Goal: Information Seeking & Learning: Find specific fact

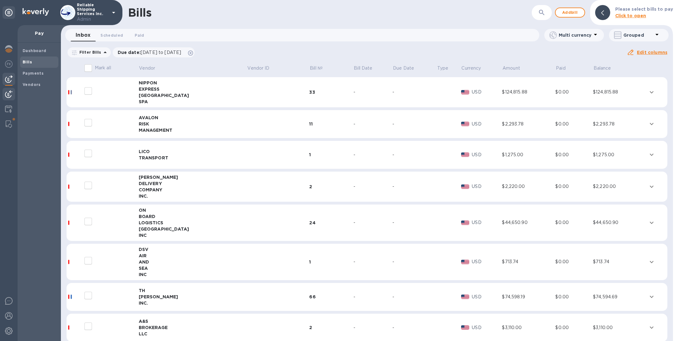
click at [13, 94] on div at bounding box center [9, 95] width 13 height 14
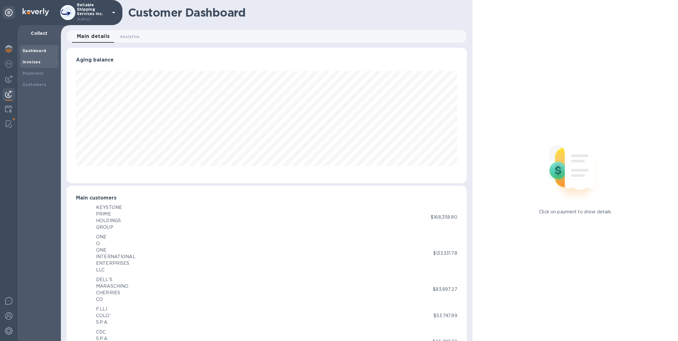
scroll to position [313646, 313384]
click at [43, 60] on div "Invoices" at bounding box center [39, 62] width 33 height 6
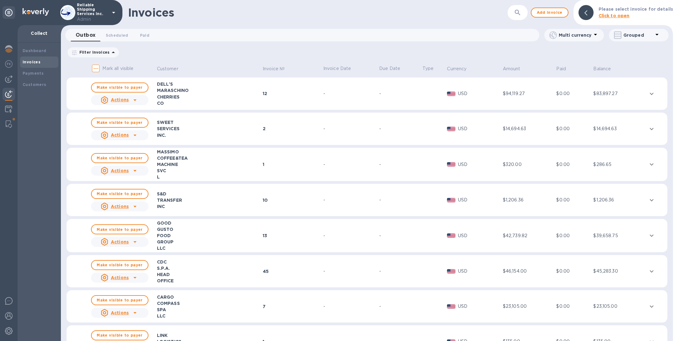
click at [452, 16] on button "button" at bounding box center [517, 12] width 15 height 15
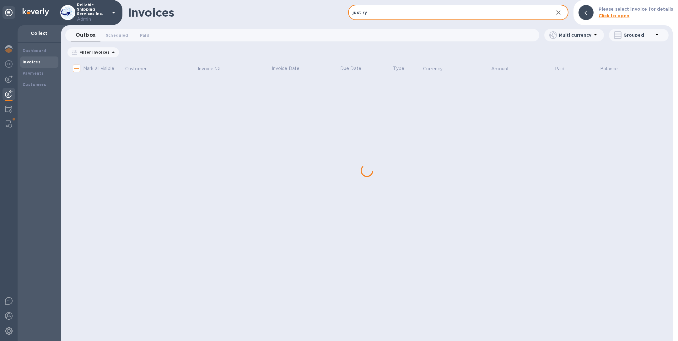
type input "just ryt"
checkbox input "true"
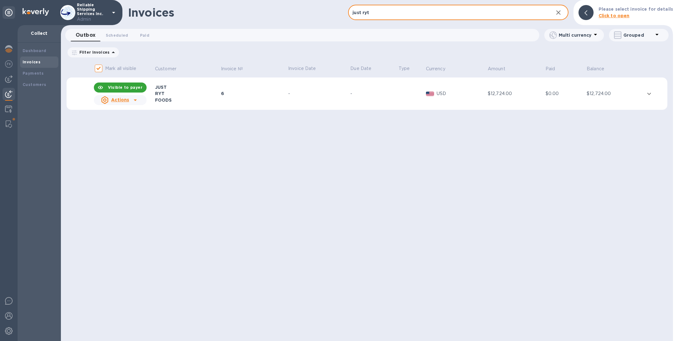
type input "just ryt"
click at [336, 105] on td "-" at bounding box center [318, 94] width 62 height 33
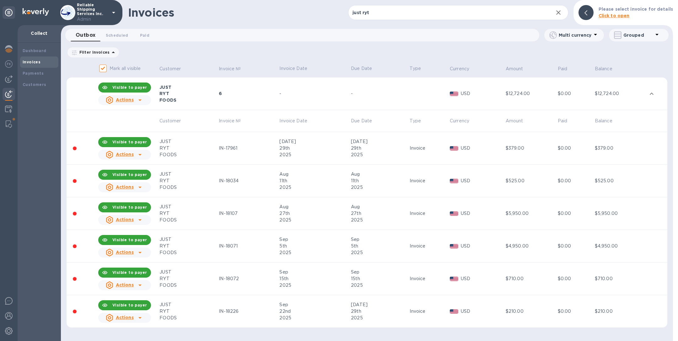
click at [96, 13] on p "Reliable Shipping Services Inc. Admin" at bounding box center [92, 13] width 31 height 20
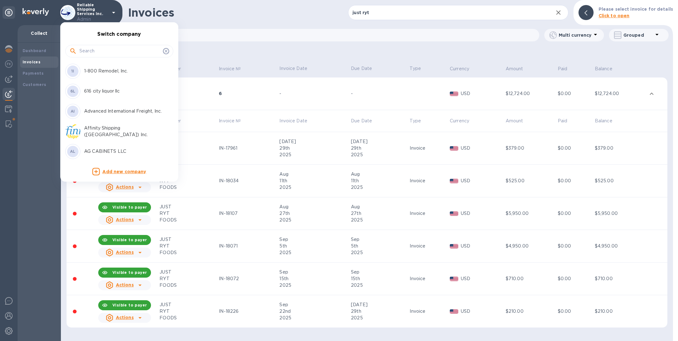
click at [115, 51] on input "text" at bounding box center [119, 50] width 81 height 9
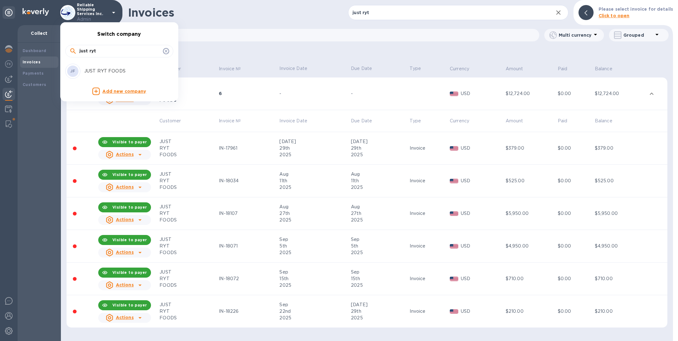
type input "just ryt"
click at [104, 71] on p "JUST RYT FOODS" at bounding box center [123, 71] width 79 height 7
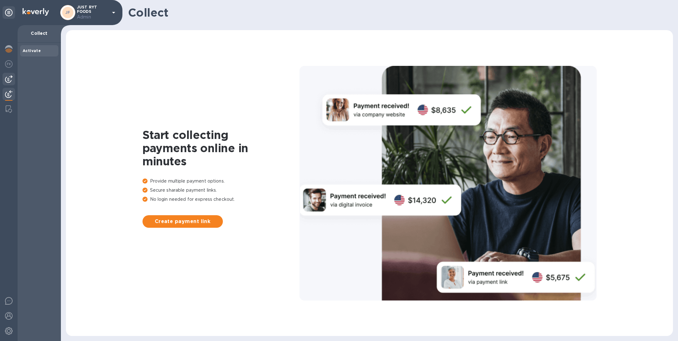
click at [9, 80] on img at bounding box center [9, 79] width 8 height 8
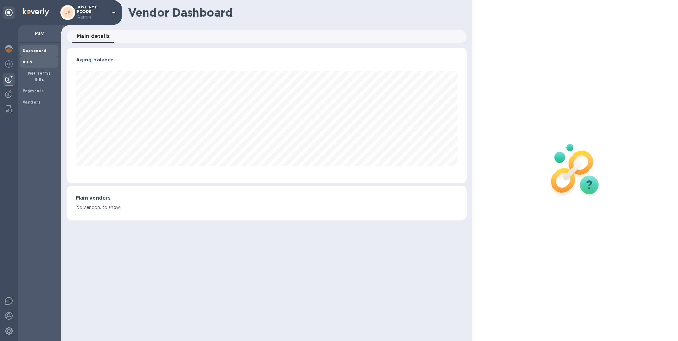
scroll to position [136, 400]
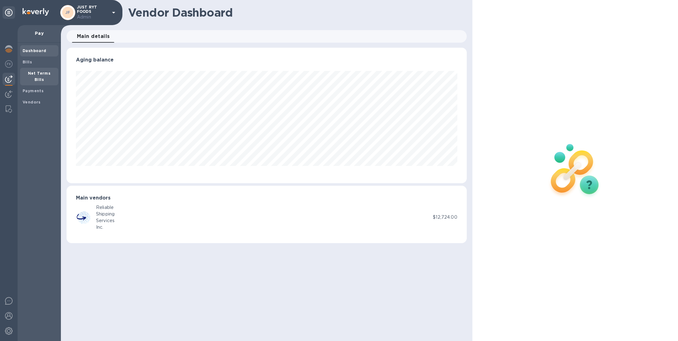
click at [34, 72] on b "Net Terms Bills" at bounding box center [39, 76] width 23 height 11
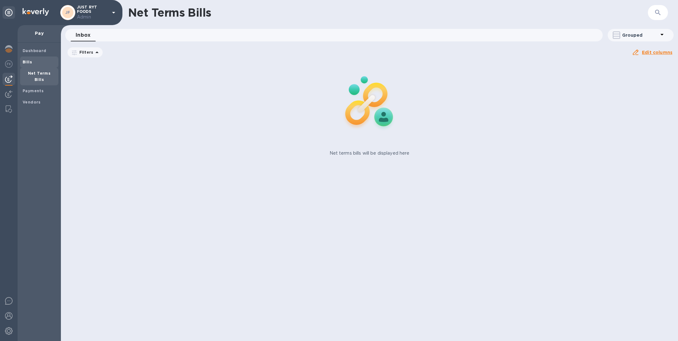
click at [34, 62] on span "Bills" at bounding box center [39, 62] width 33 height 6
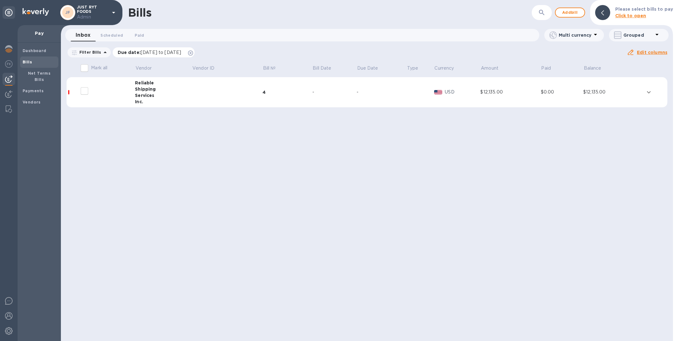
click at [193, 53] on icon at bounding box center [190, 53] width 5 height 5
click at [201, 92] on td at bounding box center [227, 92] width 71 height 30
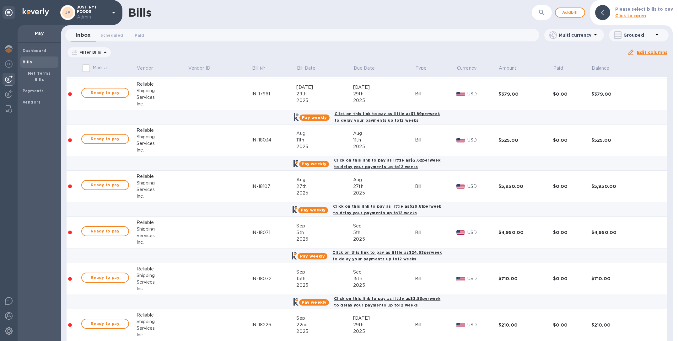
scroll to position [54, 0]
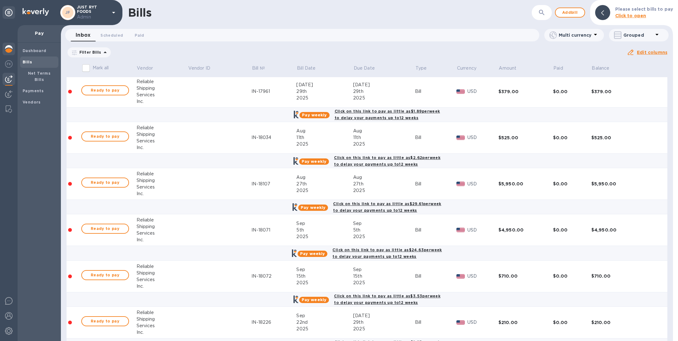
click at [6, 49] on img at bounding box center [9, 49] width 8 height 8
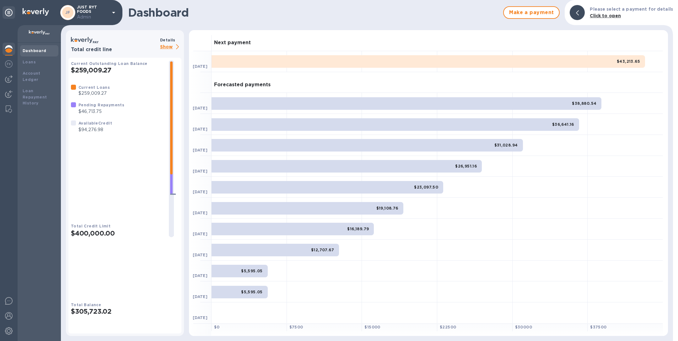
click at [172, 45] on p "Show" at bounding box center [170, 47] width 21 height 8
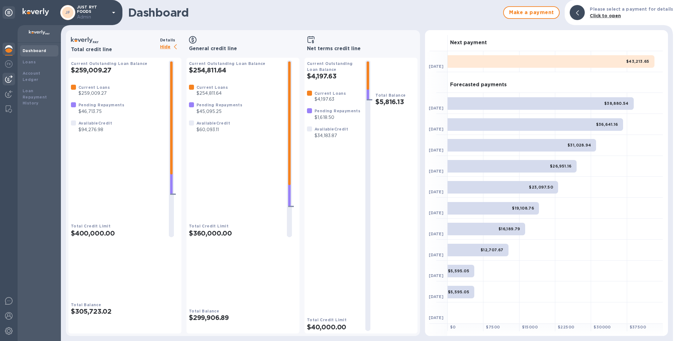
click at [7, 79] on img at bounding box center [9, 79] width 8 height 8
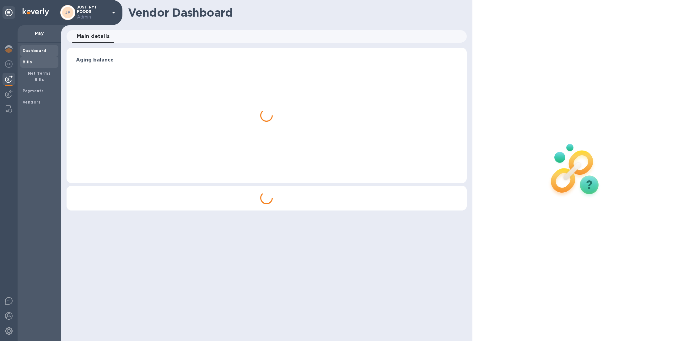
click at [31, 62] on b "Bills" at bounding box center [27, 62] width 9 height 5
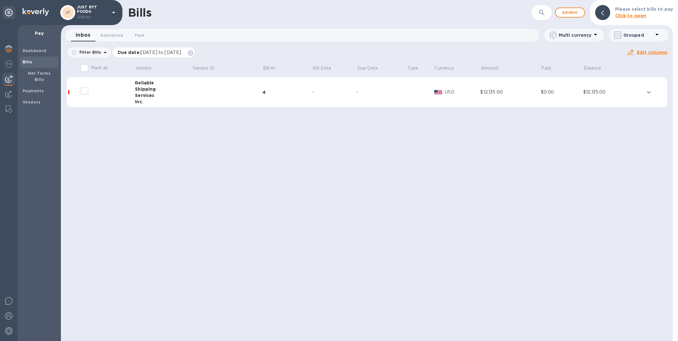
click at [193, 52] on icon at bounding box center [190, 53] width 5 height 5
click at [197, 95] on td at bounding box center [227, 92] width 71 height 30
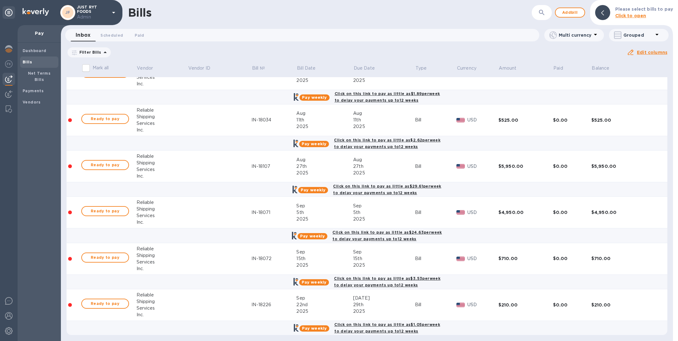
scroll to position [72, 0]
click at [37, 73] on b "Net Terms Bills" at bounding box center [39, 76] width 23 height 11
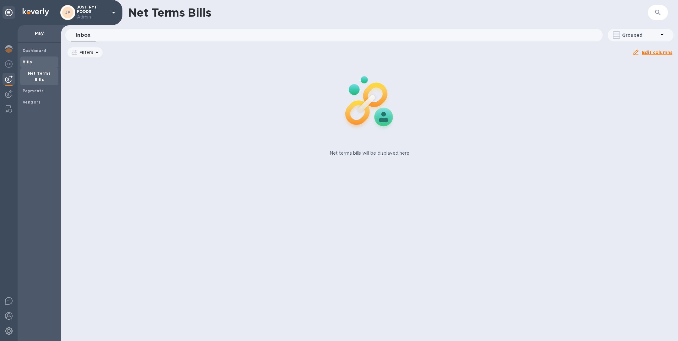
click at [32, 63] on span "Bills" at bounding box center [39, 62] width 33 height 6
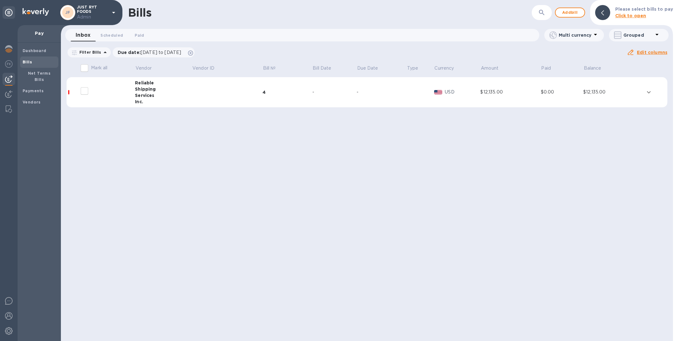
click at [193, 88] on td at bounding box center [227, 92] width 71 height 30
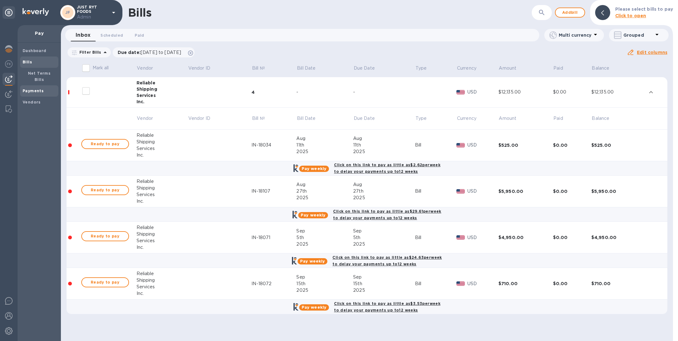
click at [31, 88] on b "Payments" at bounding box center [33, 90] width 21 height 5
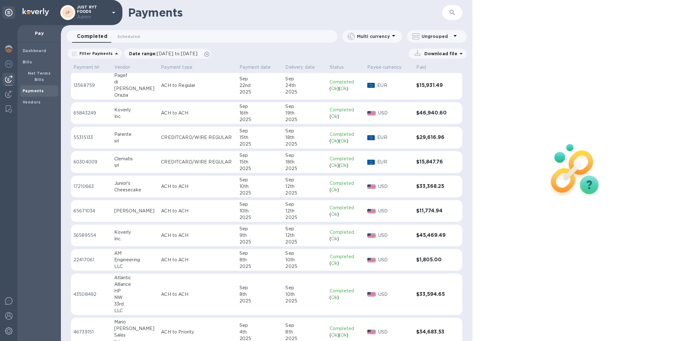
scroll to position [101, 0]
click at [453, 14] on icon "button" at bounding box center [451, 12] width 5 height 5
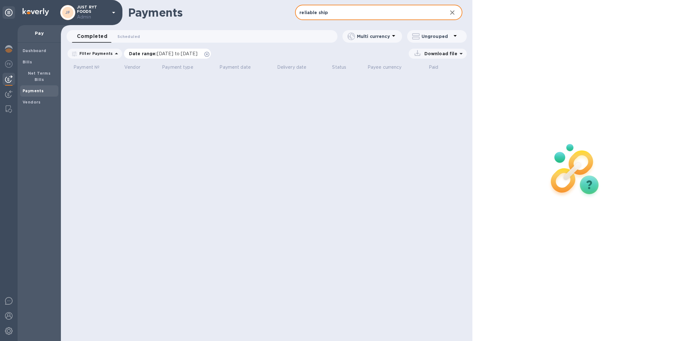
type input "reliable ship"
click at [209, 54] on icon at bounding box center [206, 54] width 5 height 5
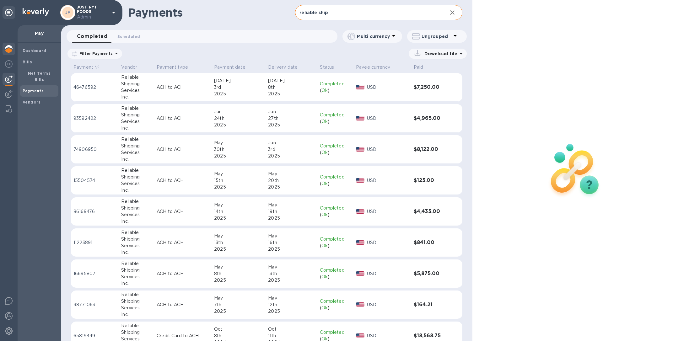
click at [10, 49] on img at bounding box center [9, 49] width 8 height 8
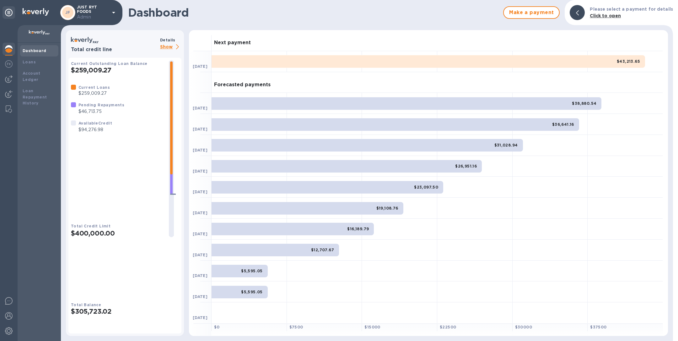
click at [174, 45] on p "Show" at bounding box center [170, 47] width 21 height 8
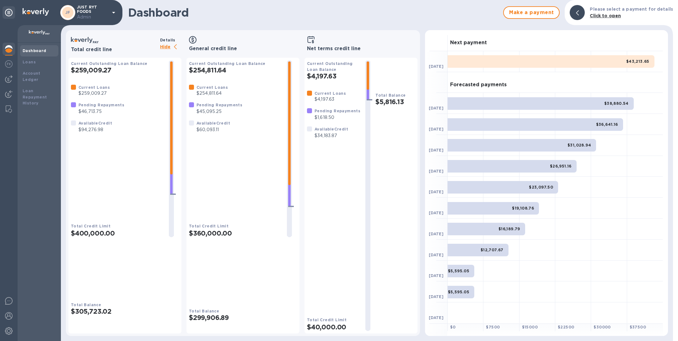
click at [352, 72] on h2 "$4,197.63" at bounding box center [333, 76] width 53 height 8
click at [27, 62] on b "Loans" at bounding box center [29, 62] width 13 height 5
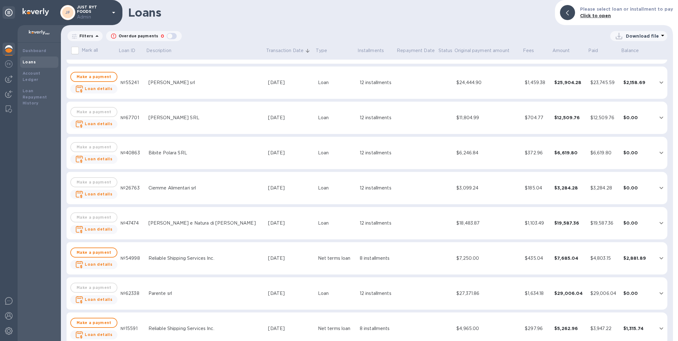
scroll to position [1041, 0]
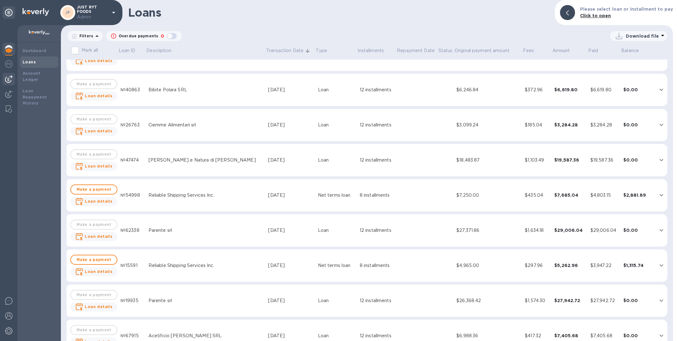
click at [9, 80] on img at bounding box center [9, 79] width 8 height 8
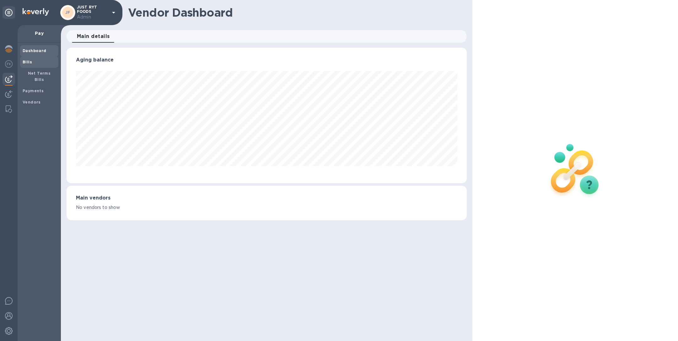
scroll to position [136, 400]
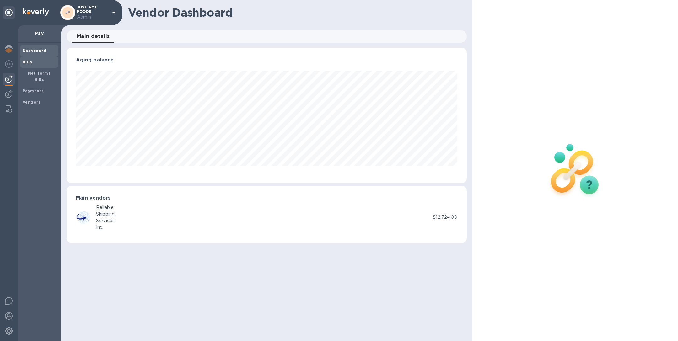
click at [29, 61] on b "Bills" at bounding box center [27, 62] width 9 height 5
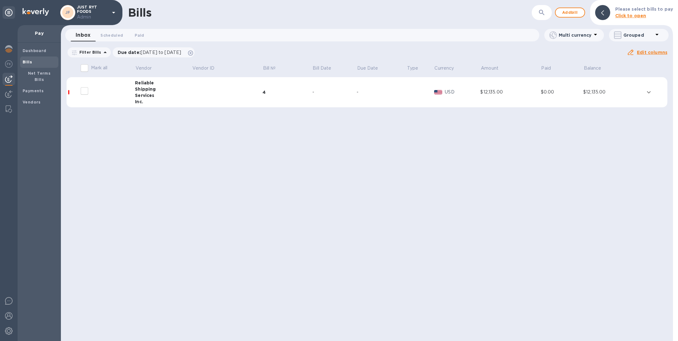
click at [212, 91] on td at bounding box center [227, 92] width 71 height 30
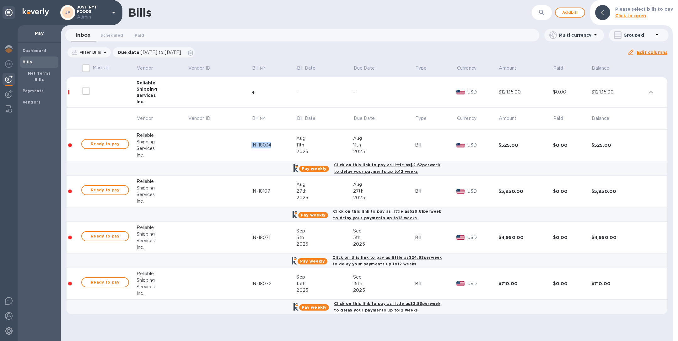
drag, startPoint x: 251, startPoint y: 147, endPoint x: 277, endPoint y: 147, distance: 26.0
click at [277, 147] on tr "Ready to pay Reliable Shipping Services Inc. IN-18034 Aug 11th 2025 Aug 11th 20…" at bounding box center [367, 146] width 601 height 32
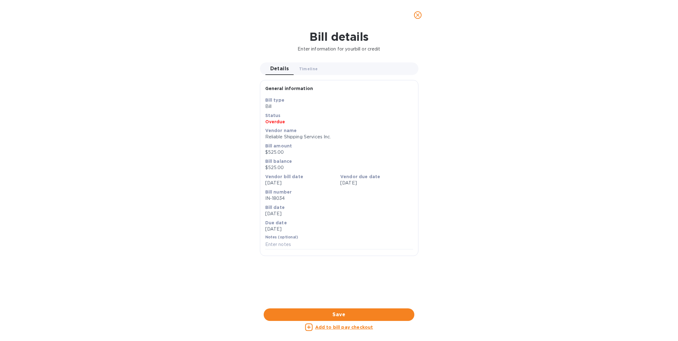
copy div "IN-18034"
drag, startPoint x: 296, startPoint y: 198, endPoint x: 262, endPoint y: 198, distance: 33.6
click at [262, 198] on div "Save Bill type Bill Status Overdue Vendor name Reliable Shipping Services Inc. …" at bounding box center [339, 176] width 158 height 159
copy p "IN-18034"
click at [419, 17] on icon "close" at bounding box center [418, 15] width 6 height 6
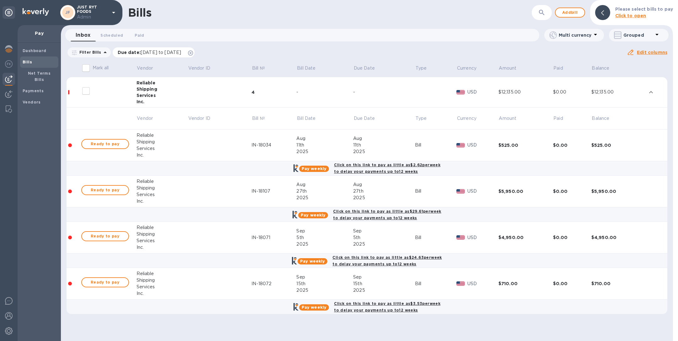
click at [193, 52] on icon at bounding box center [190, 53] width 5 height 5
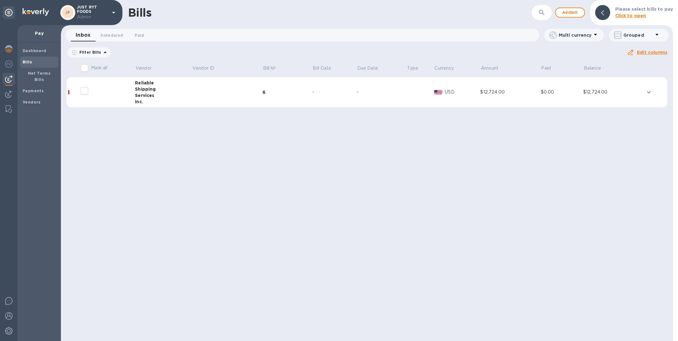
click at [217, 97] on td at bounding box center [227, 92] width 71 height 30
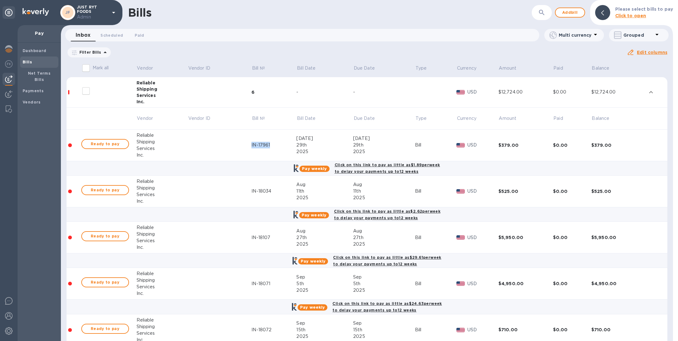
copy div "IN-17961"
drag, startPoint x: 250, startPoint y: 147, endPoint x: 266, endPoint y: 173, distance: 30.4
click at [266, 173] on tbody "Reliable Shipping Services Inc. 6 - - USD $12,724.00 $0.00 $12,724.00 Vendor Ve…" at bounding box center [367, 244] width 601 height 335
copy div "IN-18034"
drag, startPoint x: 250, startPoint y: 193, endPoint x: 278, endPoint y: 193, distance: 28.2
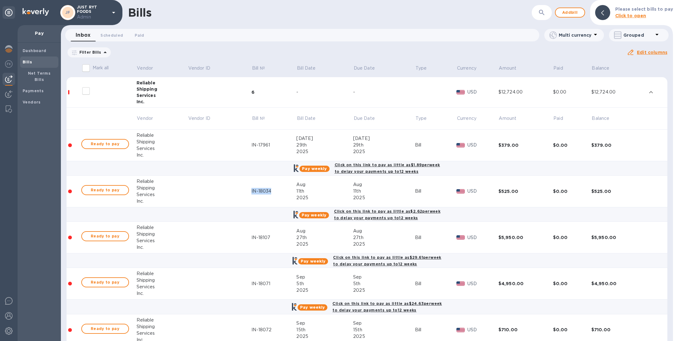
click at [278, 193] on tr "Ready to pay Reliable Shipping Services Inc. IN-18034 Aug 11th 2025 Aug 11th 20…" at bounding box center [367, 192] width 601 height 32
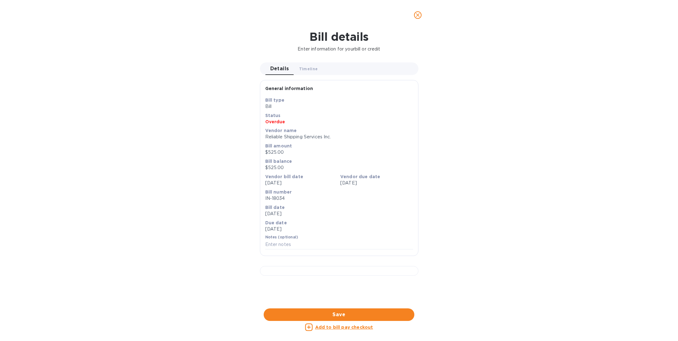
click at [419, 13] on icon "close" at bounding box center [418, 15] width 6 height 6
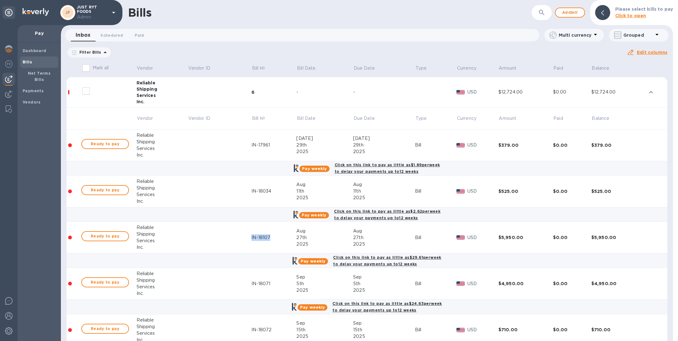
copy div "IN-18107"
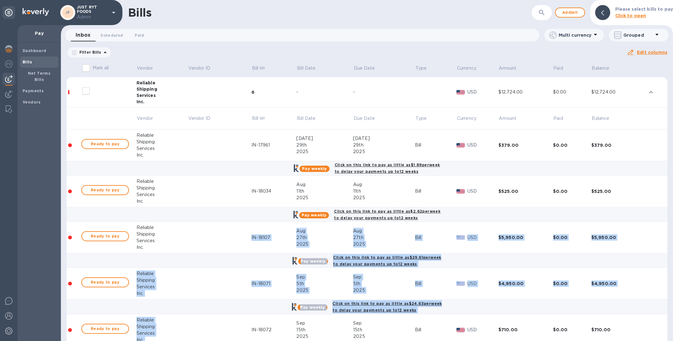
drag, startPoint x: 249, startPoint y: 237, endPoint x: 296, endPoint y: 321, distance: 96.4
click at [295, 321] on tbody "Reliable Shipping Services Inc. 6 - - USD $12,724.00 $0.00 $12,724.00 Vendor Ve…" at bounding box center [367, 244] width 601 height 335
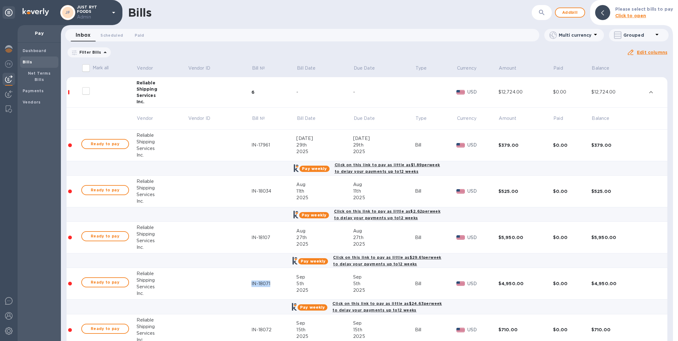
copy div "IN-18071"
drag, startPoint x: 239, startPoint y: 288, endPoint x: 377, endPoint y: 280, distance: 138.0
click at [377, 280] on tr "Ready to pay Reliable Shipping Services Inc. IN-18071 Sep 5th 2025 Sep 5th 2025…" at bounding box center [367, 284] width 601 height 32
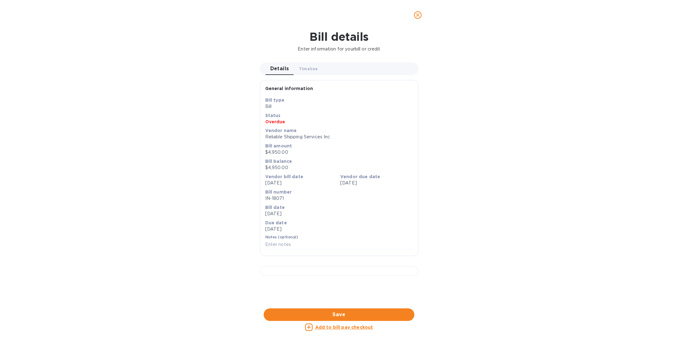
click at [414, 14] on span "close" at bounding box center [418, 15] width 8 height 8
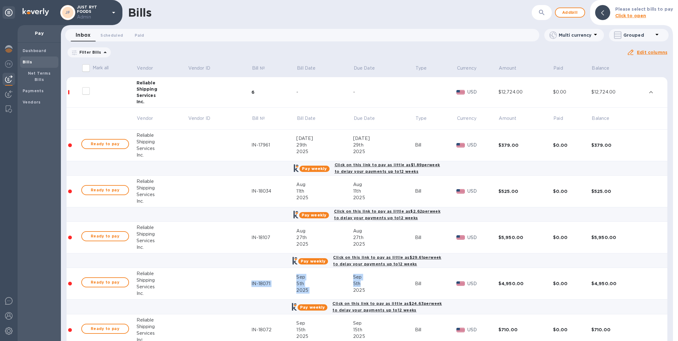
scroll to position [72, 0]
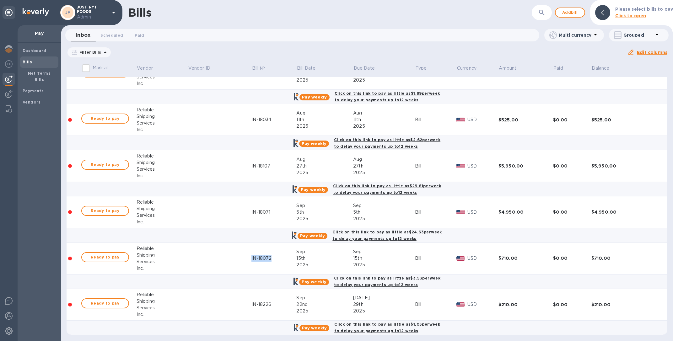
copy div "IN-18072"
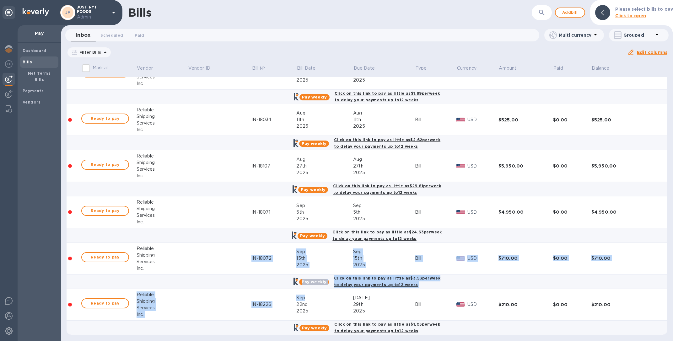
drag, startPoint x: 250, startPoint y: 257, endPoint x: 318, endPoint y: 297, distance: 79.3
click at [318, 297] on tbody "Reliable Shipping Services Inc. 6 - - USD $12,724.00 $0.00 $12,724.00 Vendor Ve…" at bounding box center [367, 173] width 601 height 335
click at [55, 289] on div "Dashboard Bills Net Terms Bills Payments Vendors" at bounding box center [39, 192] width 43 height 298
click at [238, 269] on td at bounding box center [220, 259] width 64 height 32
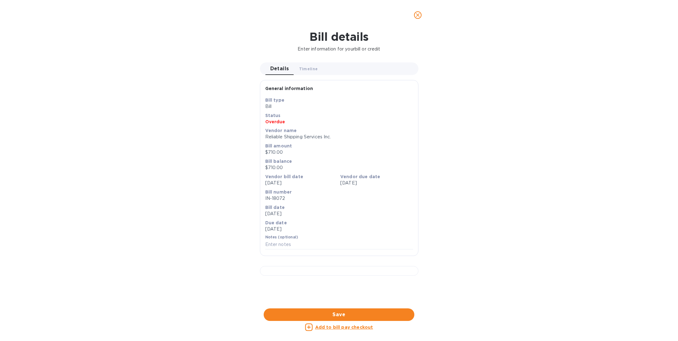
click at [415, 16] on icon "close" at bounding box center [418, 15] width 6 height 6
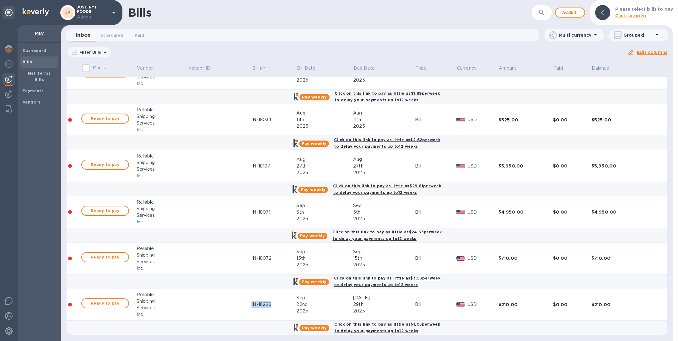
copy div "IN-18226"
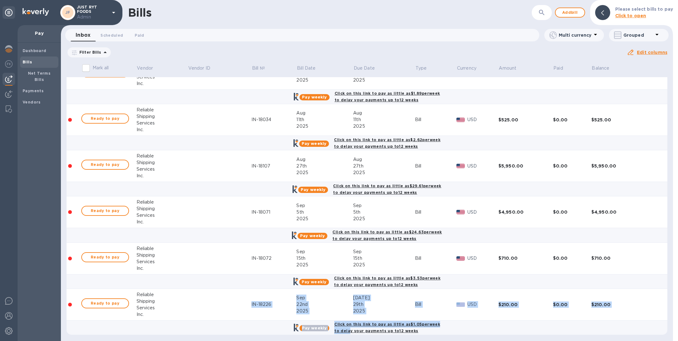
drag, startPoint x: 249, startPoint y: 303, endPoint x: 346, endPoint y: 325, distance: 100.0
click at [346, 325] on tbody "Reliable Shipping Services Inc. 6 - - USD $12,724.00 $0.00 $12,724.00 Vendor Ve…" at bounding box center [367, 173] width 601 height 335
